Goal: Information Seeking & Learning: Learn about a topic

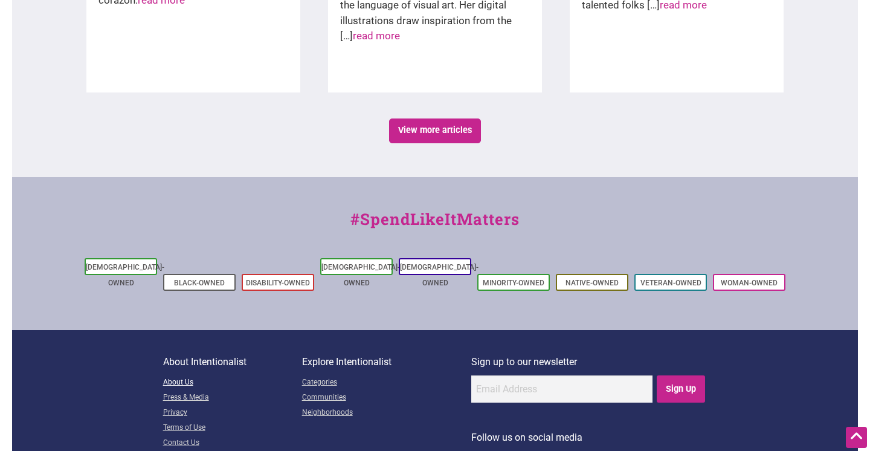
scroll to position [2121, 0]
click at [184, 376] on link "About Us" at bounding box center [232, 383] width 139 height 15
